Goal: Task Accomplishment & Management: Use online tool/utility

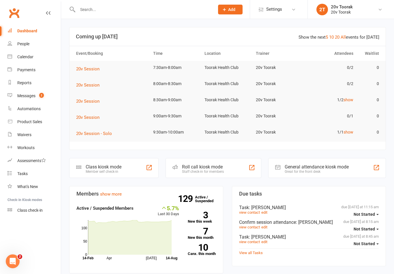
click at [34, 98] on div "Messages" at bounding box center [26, 95] width 18 height 5
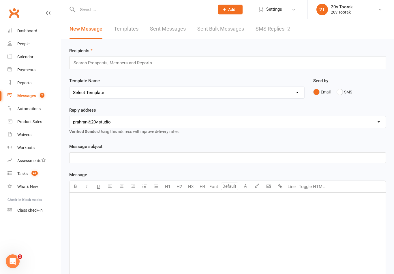
click at [282, 27] on link "SMS Replies 2" at bounding box center [272, 29] width 35 height 20
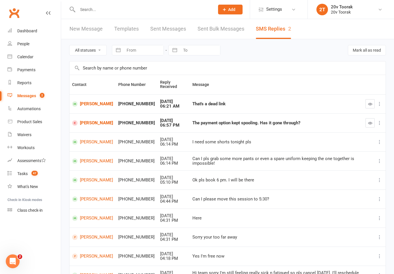
click at [33, 54] on div "Calendar" at bounding box center [25, 56] width 16 height 5
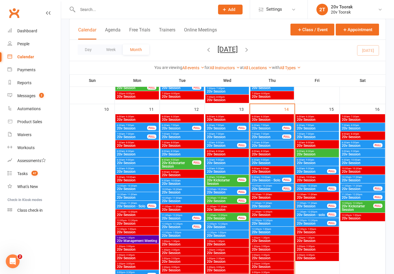
scroll to position [545, 0]
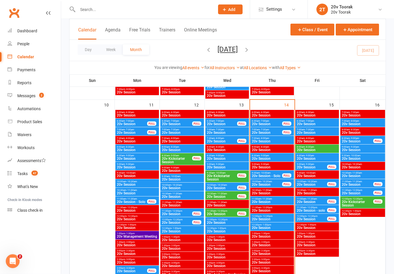
click at [271, 137] on span "7:30am - 8:00am" at bounding box center [271, 138] width 41 height 3
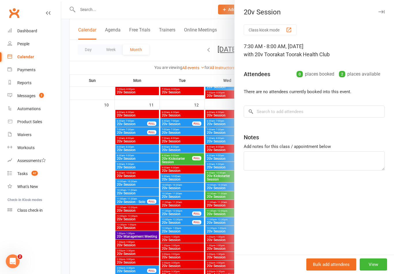
click at [99, 165] on div at bounding box center [227, 137] width 332 height 274
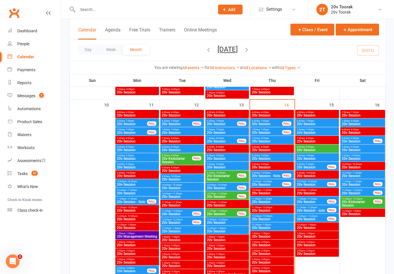
click at [278, 148] on span "8:00am - 8:30am" at bounding box center [271, 146] width 41 height 3
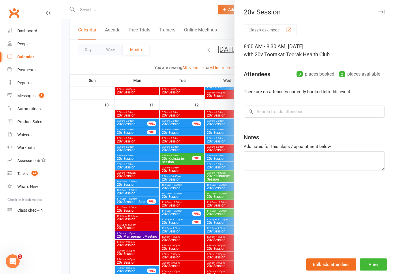
click at [97, 210] on div at bounding box center [227, 137] width 332 height 274
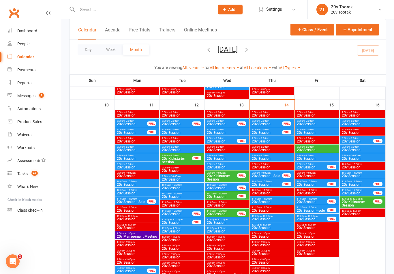
click at [277, 156] on span "8:30am - 9:00am" at bounding box center [271, 155] width 41 height 3
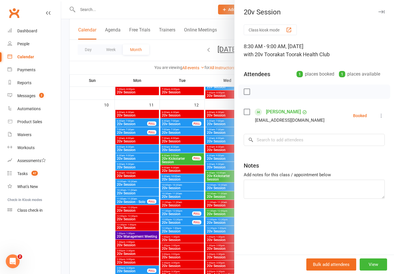
click at [101, 205] on div at bounding box center [227, 137] width 332 height 274
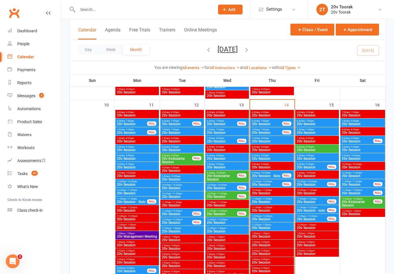
click at [272, 123] on span "20v Session" at bounding box center [266, 123] width 31 height 3
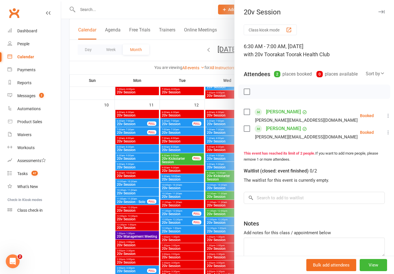
click at [385, 114] on icon at bounding box center [388, 116] width 6 height 6
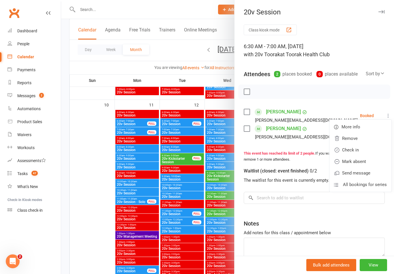
click at [355, 152] on link "Check in" at bounding box center [360, 150] width 62 height 12
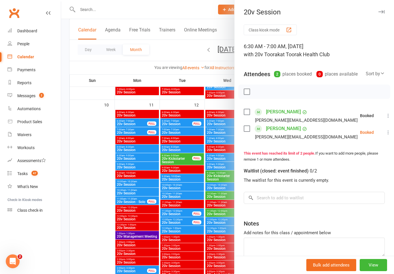
click at [385, 134] on icon at bounding box center [388, 132] width 6 height 6
click at [353, 167] on link "Check in" at bounding box center [360, 167] width 62 height 12
click at [89, 188] on div at bounding box center [227, 137] width 332 height 274
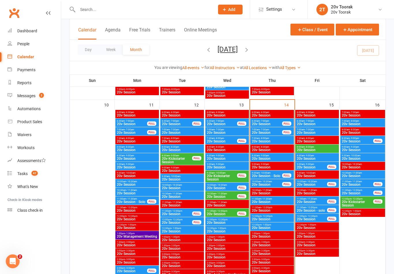
click at [269, 126] on div "6:30am - 7:00am 20v Session FULL" at bounding box center [272, 122] width 44 height 8
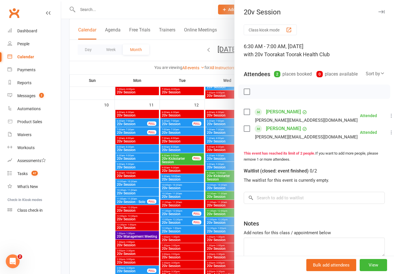
click at [91, 194] on div at bounding box center [227, 137] width 332 height 274
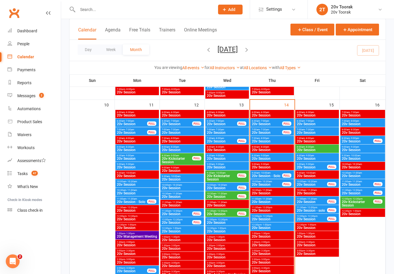
click at [273, 131] on span "20v Session" at bounding box center [266, 132] width 31 height 3
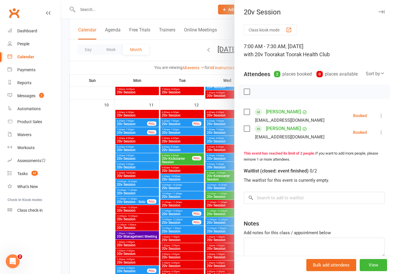
click at [384, 114] on button at bounding box center [380, 115] width 7 height 7
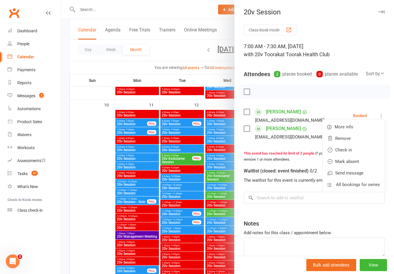
click at [360, 150] on link "Check in" at bounding box center [353, 150] width 62 height 12
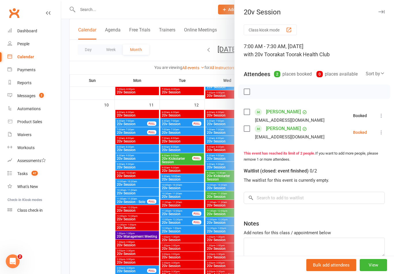
click at [381, 135] on button at bounding box center [380, 132] width 7 height 7
click at [355, 170] on link "Check in" at bounding box center [353, 167] width 62 height 12
click at [88, 184] on div at bounding box center [227, 137] width 332 height 274
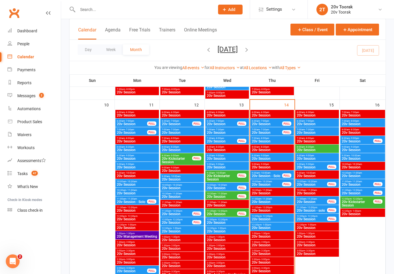
click at [275, 157] on span "20v Session" at bounding box center [271, 158] width 41 height 3
